Goal: Communication & Community: Answer question/provide support

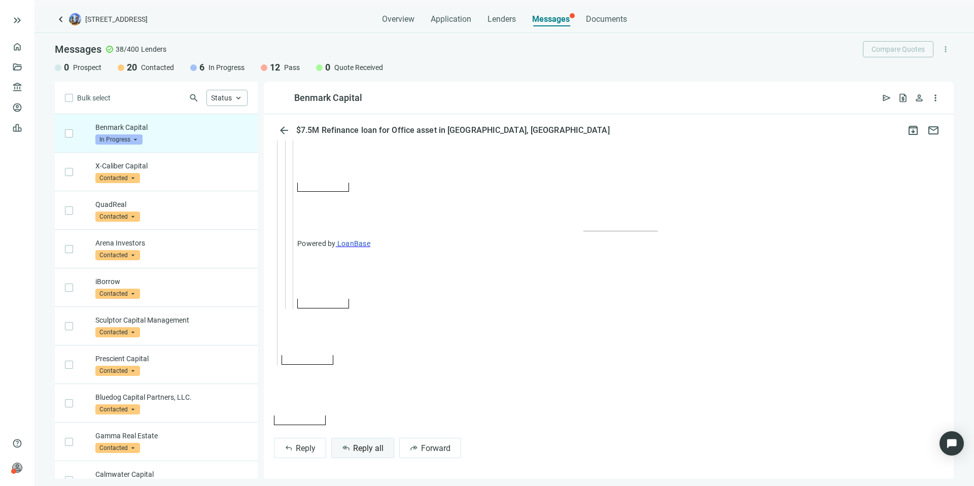
click at [368, 433] on span "Reply all" at bounding box center [368, 449] width 30 height 10
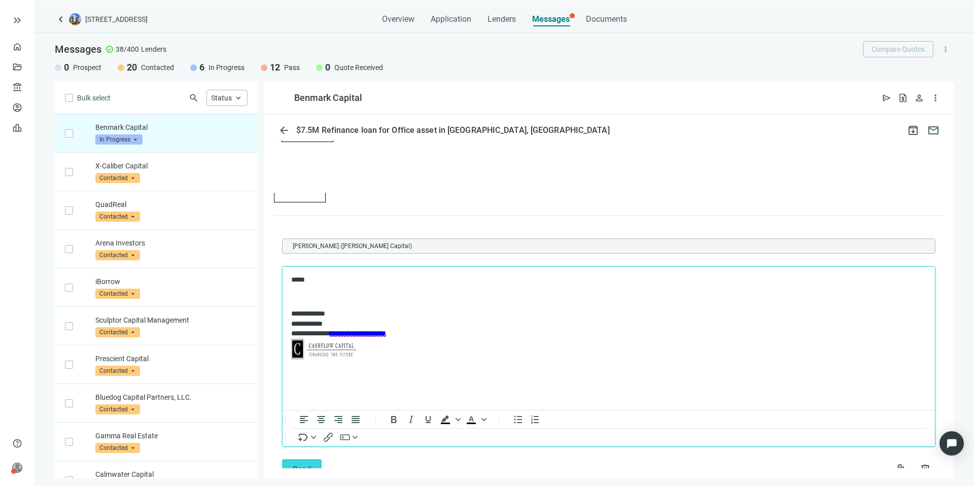
scroll to position [1916, 0]
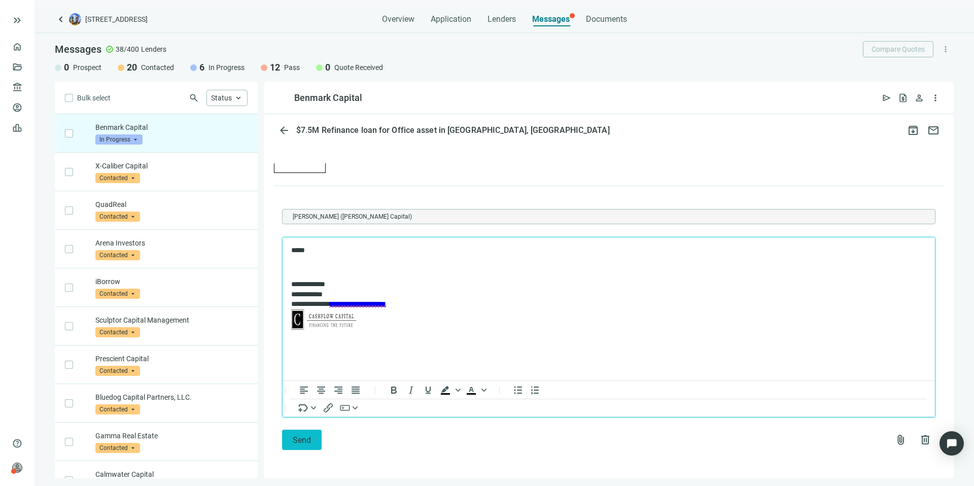
click at [306, 433] on span "Send" at bounding box center [302, 440] width 18 height 10
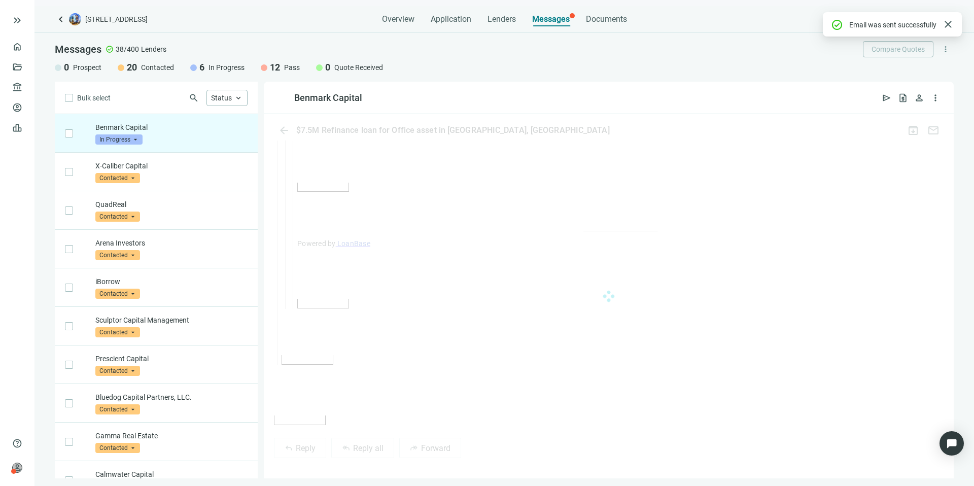
scroll to position [1883, 0]
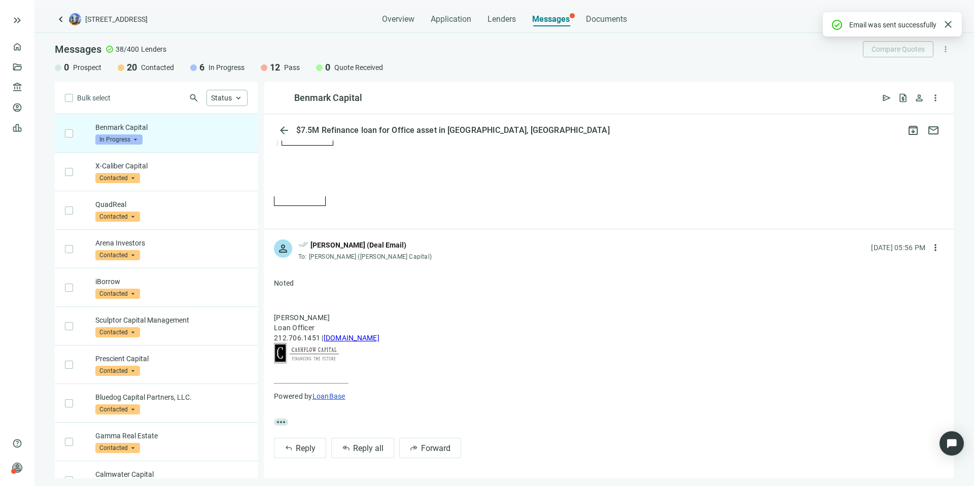
click at [129, 142] on span "In Progress" at bounding box center [118, 139] width 47 height 10
click at [124, 252] on span "Pass" at bounding box center [117, 249] width 22 height 10
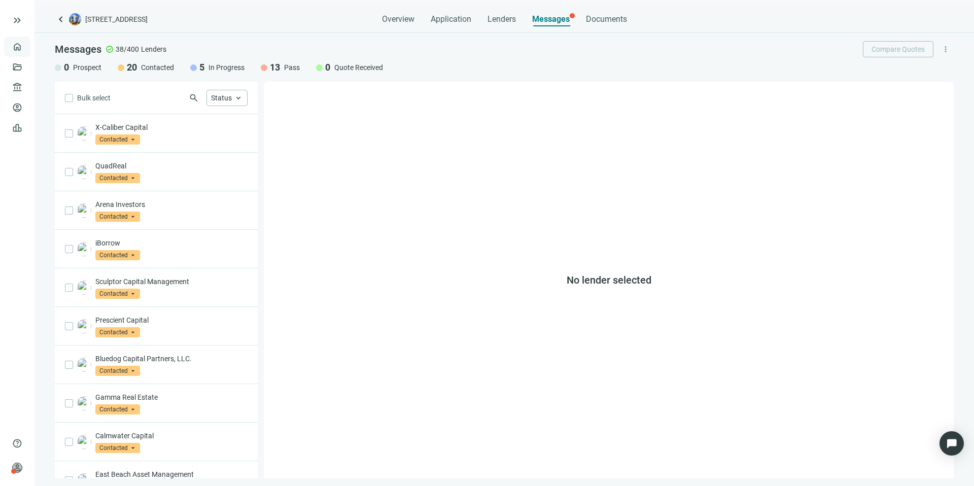
click at [25, 47] on link "Overview" at bounding box center [40, 47] width 30 height 8
